Goal: Check status: Check status

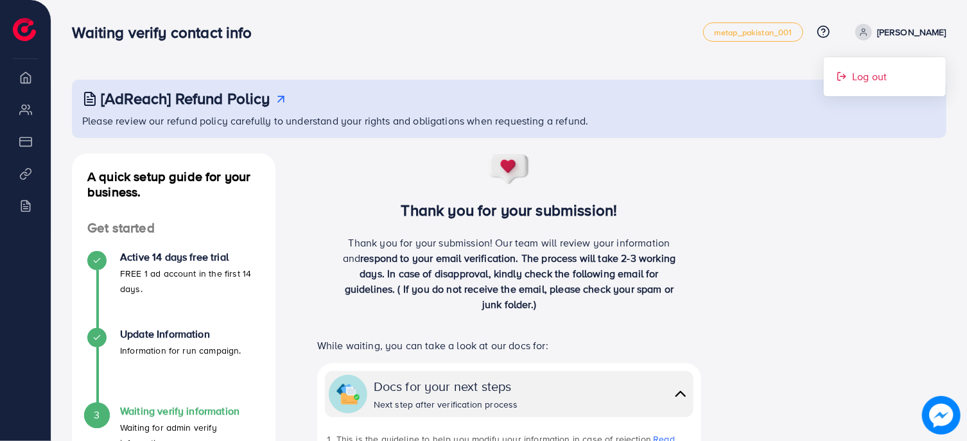
click at [866, 81] on span "Log out" at bounding box center [869, 76] width 35 height 15
click at [590, 352] on p "While waiting, you can take a look at our docs for:" at bounding box center [509, 345] width 384 height 15
